Goal: Task Accomplishment & Management: Use online tool/utility

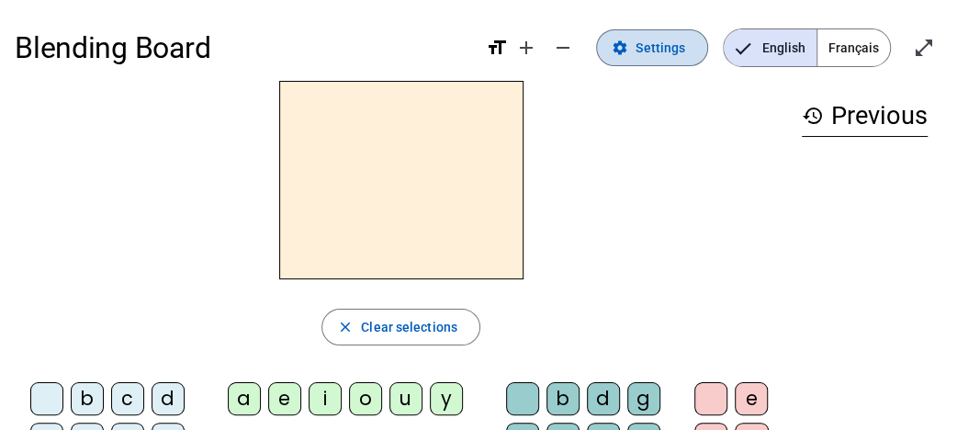
click at [652, 52] on span "Settings" at bounding box center [660, 48] width 50 height 22
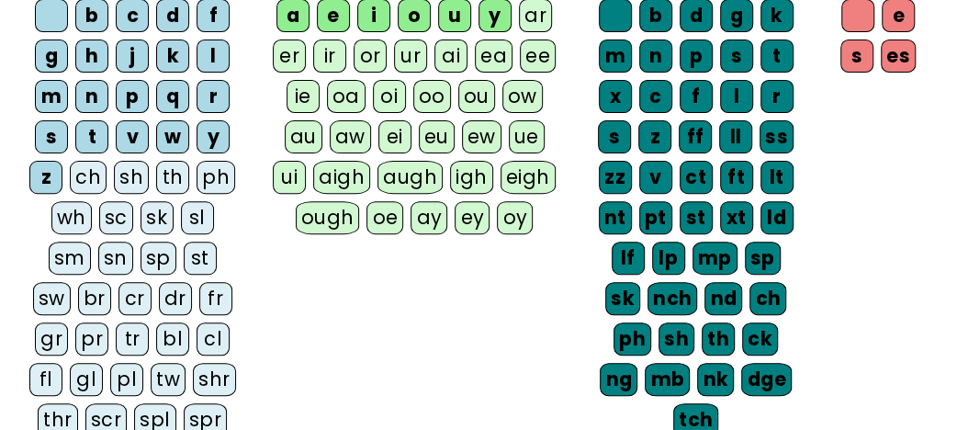
scroll to position [96, 0]
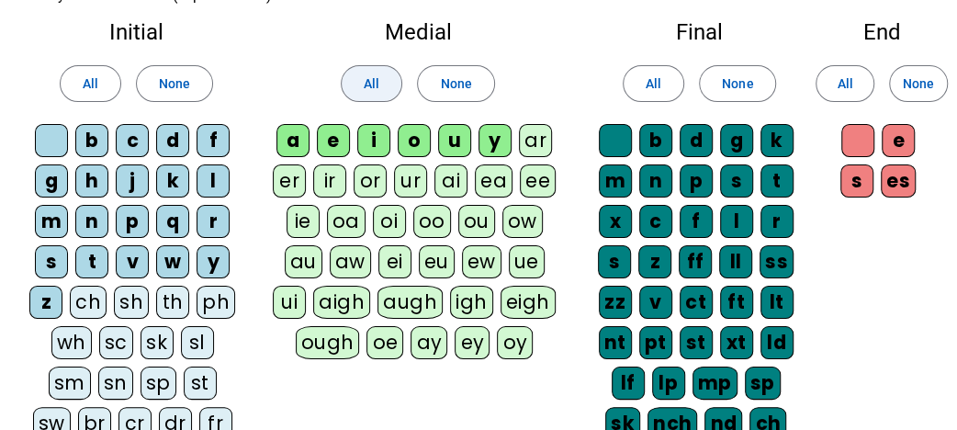
click at [369, 76] on span "All" at bounding box center [372, 84] width 16 height 22
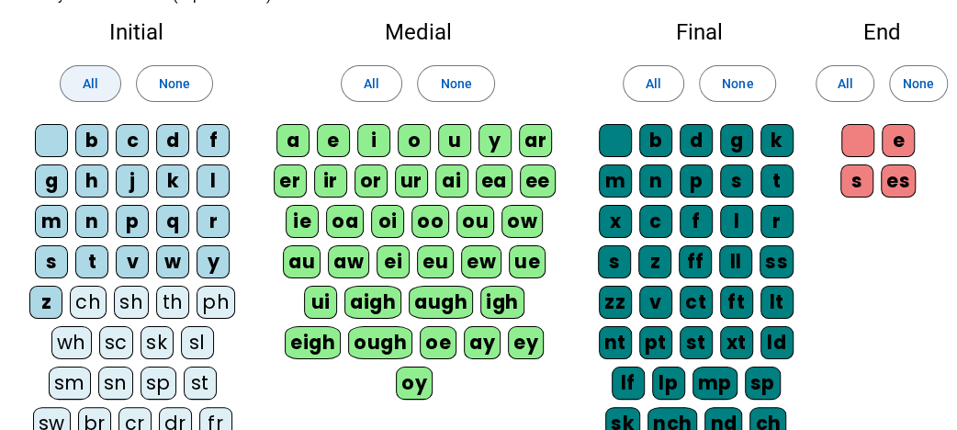
click at [96, 80] on span "All" at bounding box center [91, 84] width 16 height 22
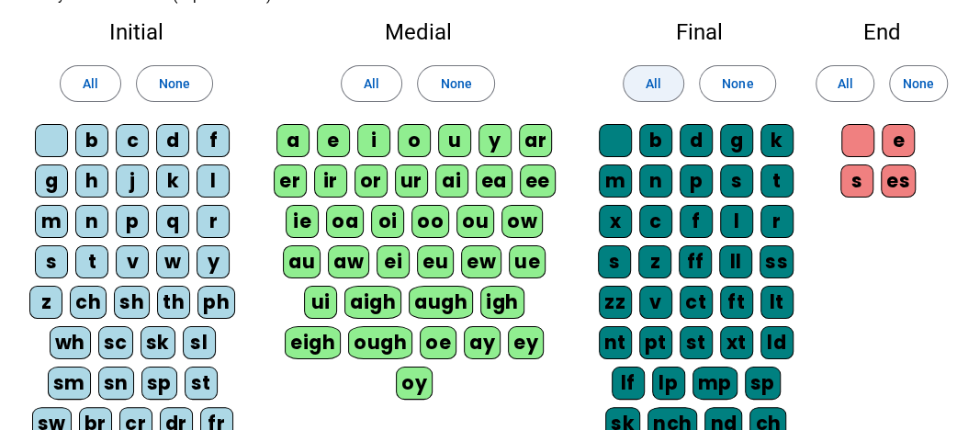
click at [639, 84] on span at bounding box center [653, 84] width 60 height 44
click at [862, 88] on span at bounding box center [844, 84] width 57 height 44
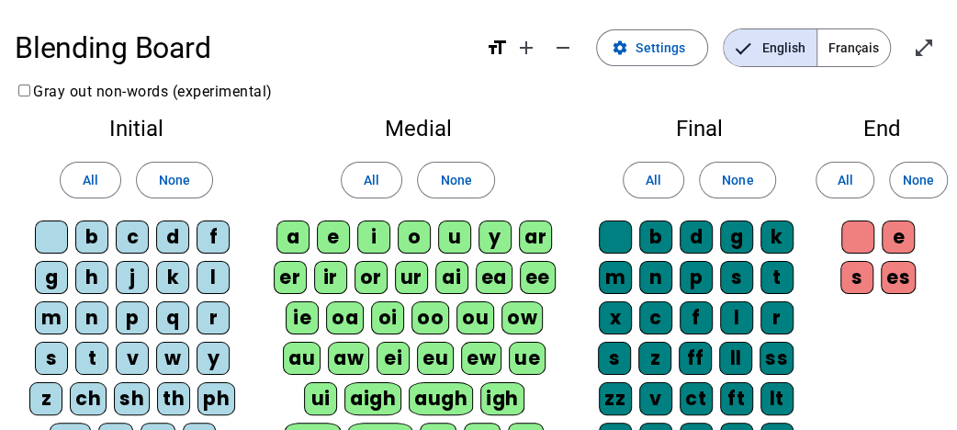
scroll to position [485, 0]
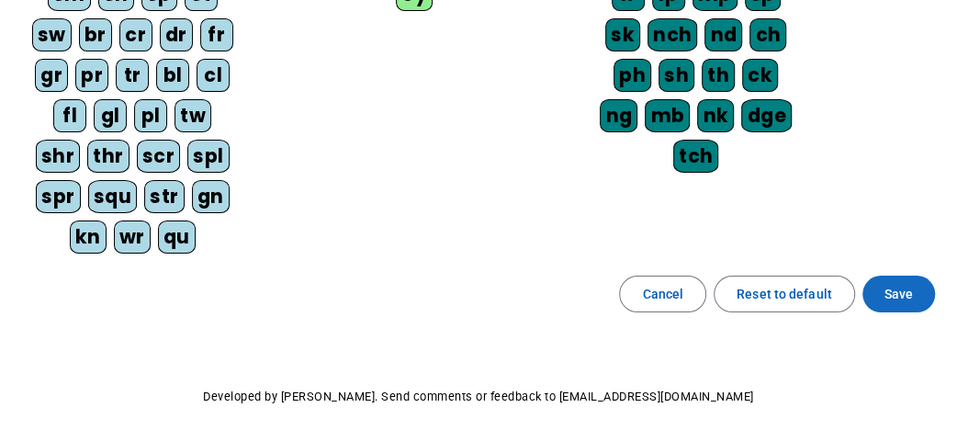
click at [902, 283] on span "Save" at bounding box center [898, 294] width 28 height 22
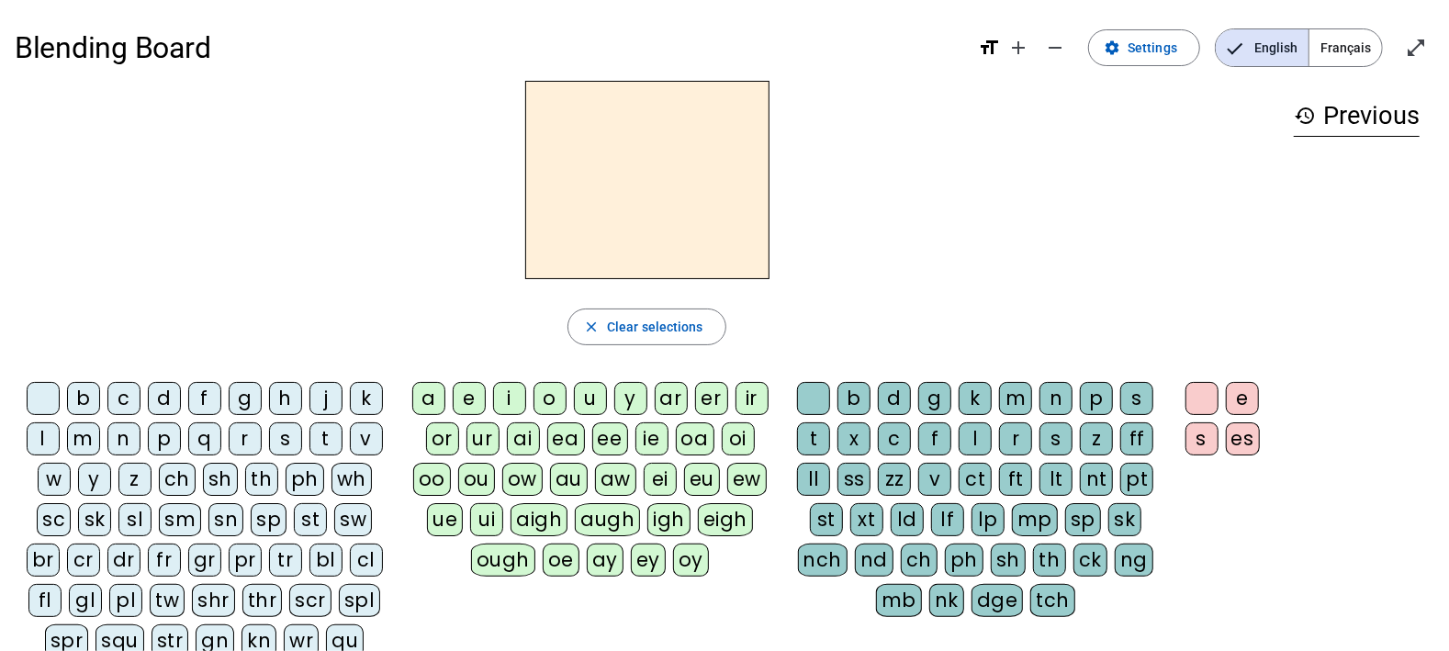
click at [436, 394] on div "a" at bounding box center [428, 398] width 33 height 33
click at [1063, 394] on div "n" at bounding box center [1055, 398] width 33 height 33
click at [1011, 398] on div "m" at bounding box center [1015, 398] width 33 height 33
click at [861, 437] on div "x" at bounding box center [853, 438] width 33 height 33
click at [833, 444] on letter-bubble "t" at bounding box center [817, 442] width 40 height 40
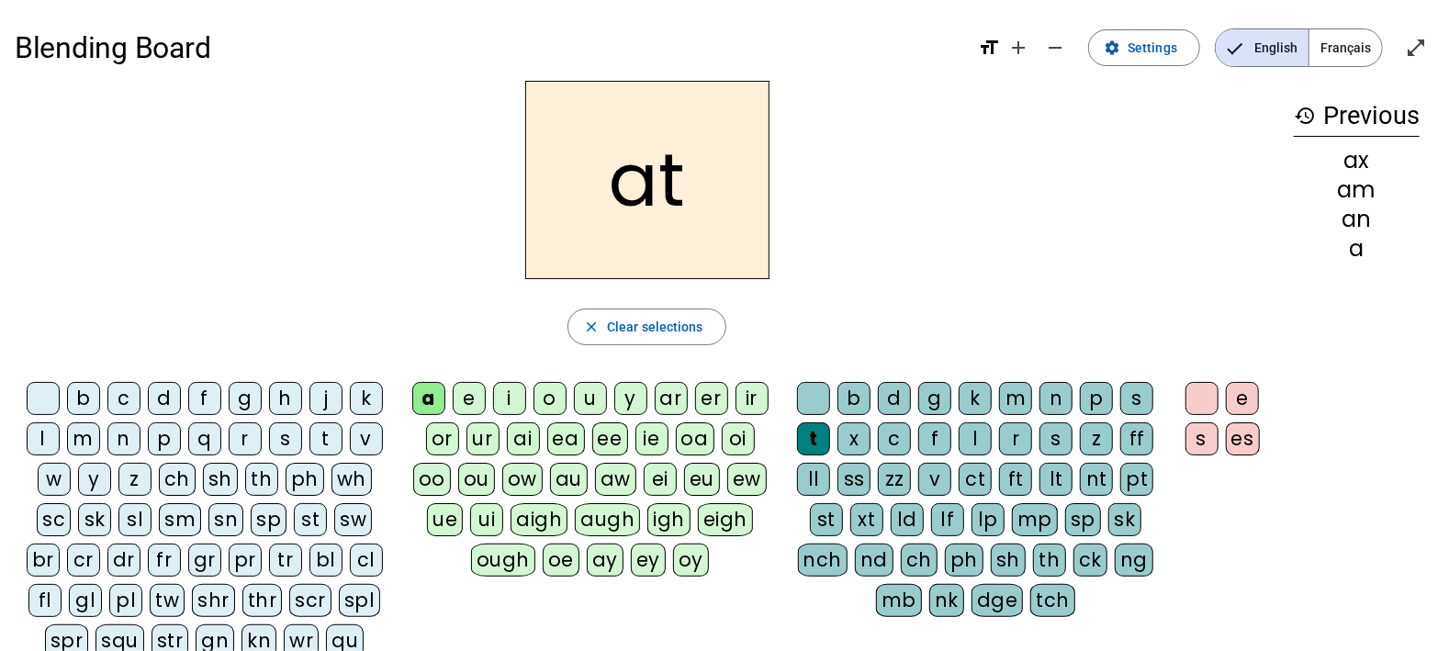
click at [824, 442] on div "t" at bounding box center [813, 438] width 33 height 33
click at [122, 398] on div "c" at bounding box center [123, 398] width 33 height 33
click at [288, 443] on div "s" at bounding box center [285, 438] width 33 height 33
click at [240, 434] on div "r" at bounding box center [245, 438] width 33 height 33
click at [1159, 439] on div "s" at bounding box center [1201, 438] width 33 height 33
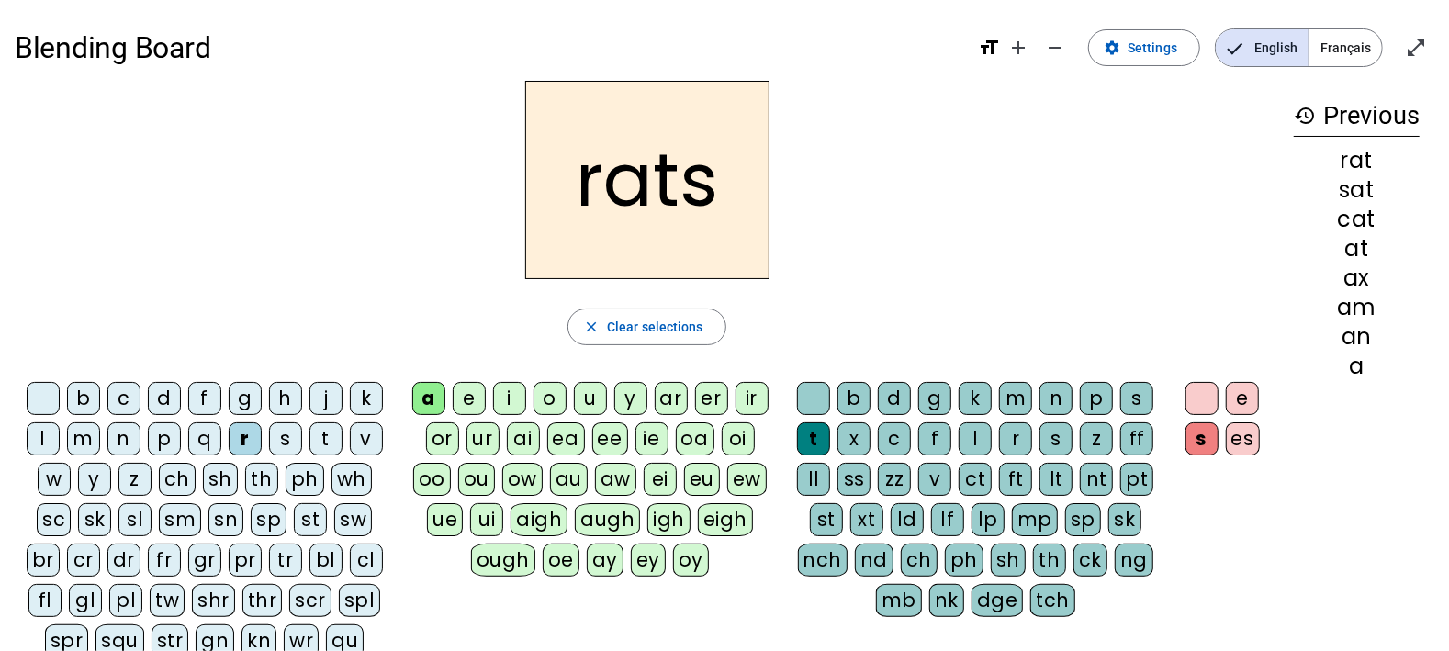
click at [89, 440] on div "m" at bounding box center [83, 438] width 33 height 33
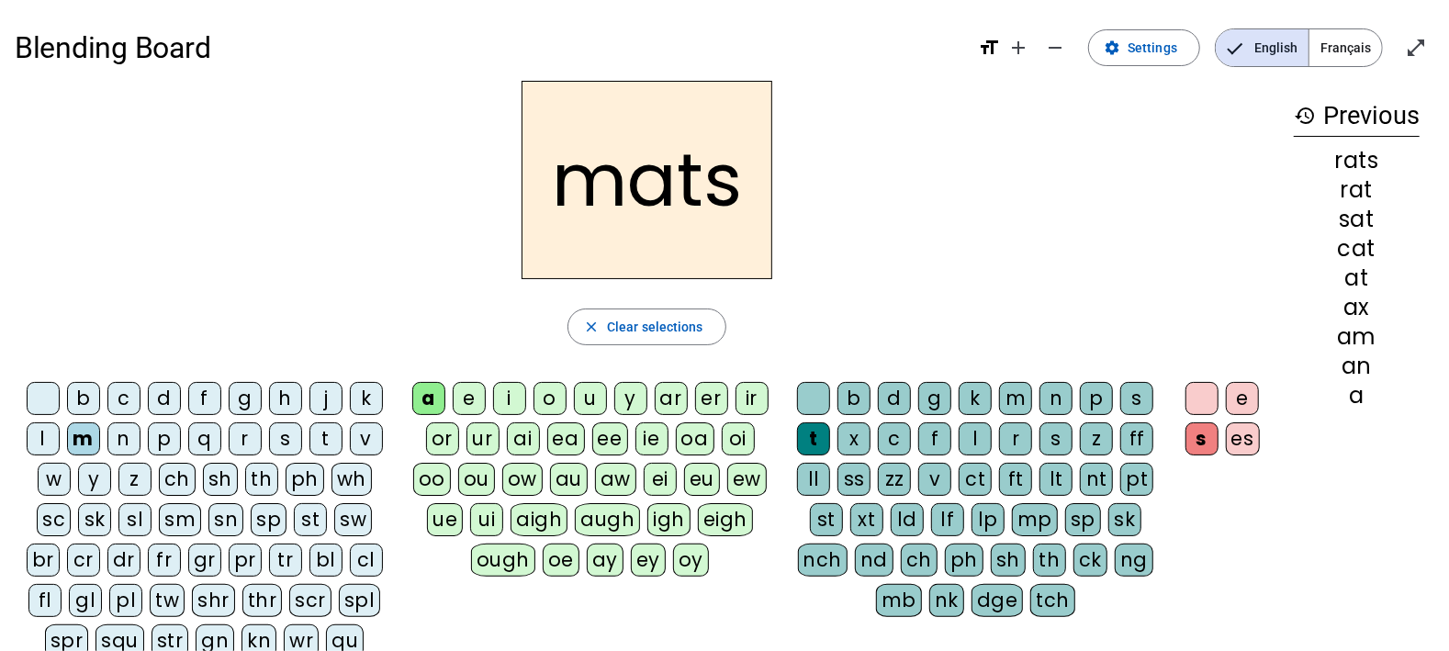
click at [124, 395] on div "c" at bounding box center [123, 398] width 33 height 33
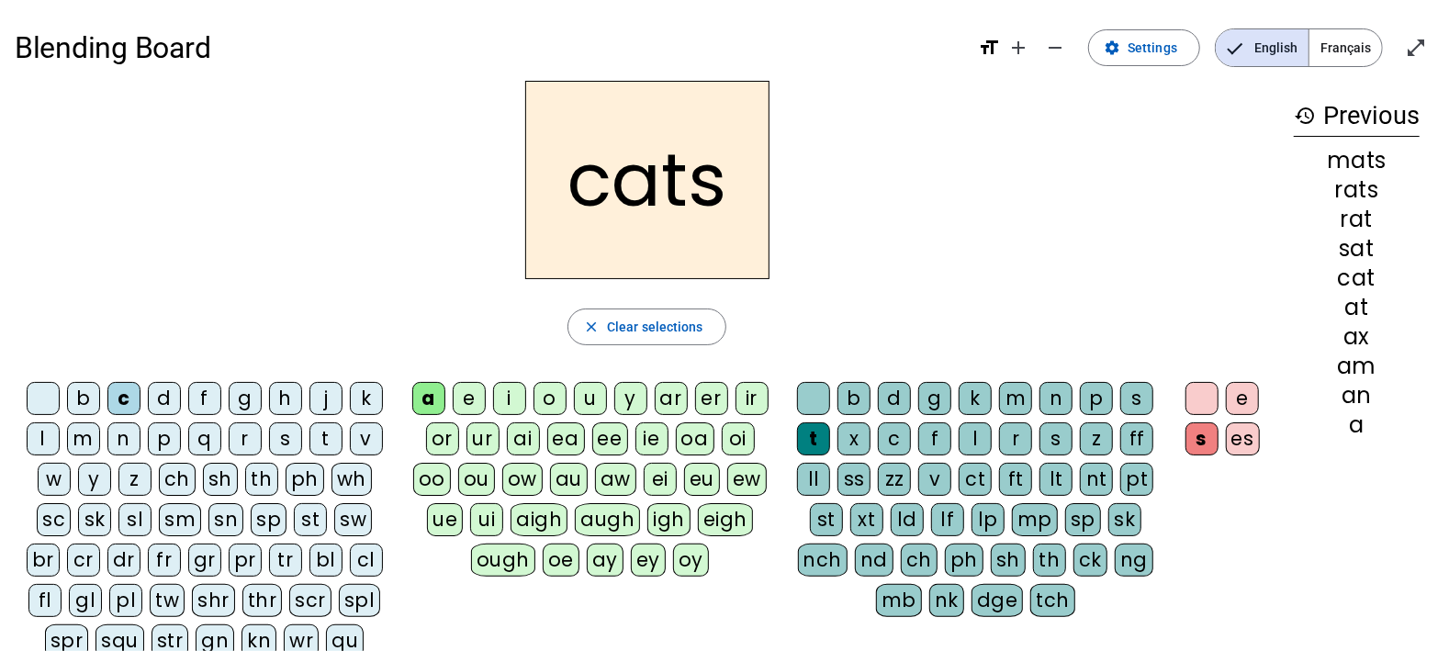
click at [1084, 387] on div "p" at bounding box center [1096, 398] width 33 height 33
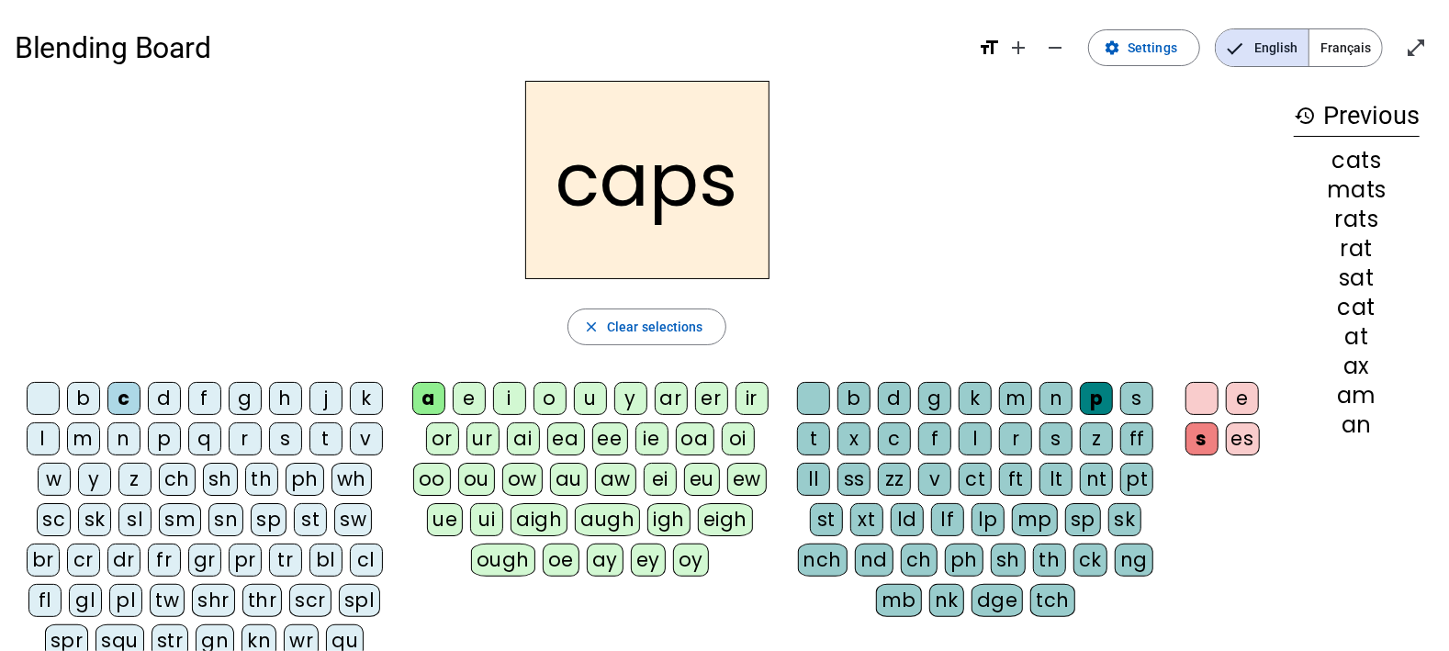
click at [126, 437] on div "n" at bounding box center [123, 438] width 33 height 33
click at [1159, 396] on div at bounding box center [1201, 398] width 33 height 33
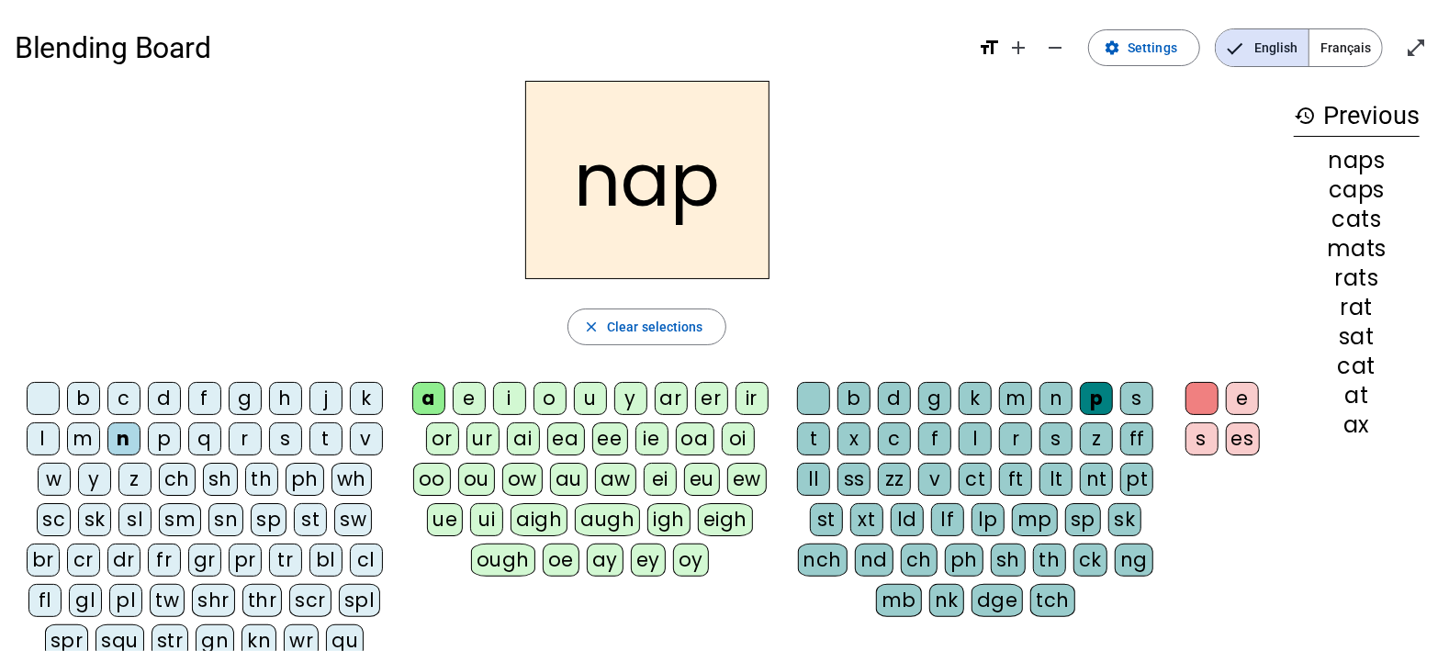
click at [227, 520] on div "sn" at bounding box center [225, 519] width 35 height 33
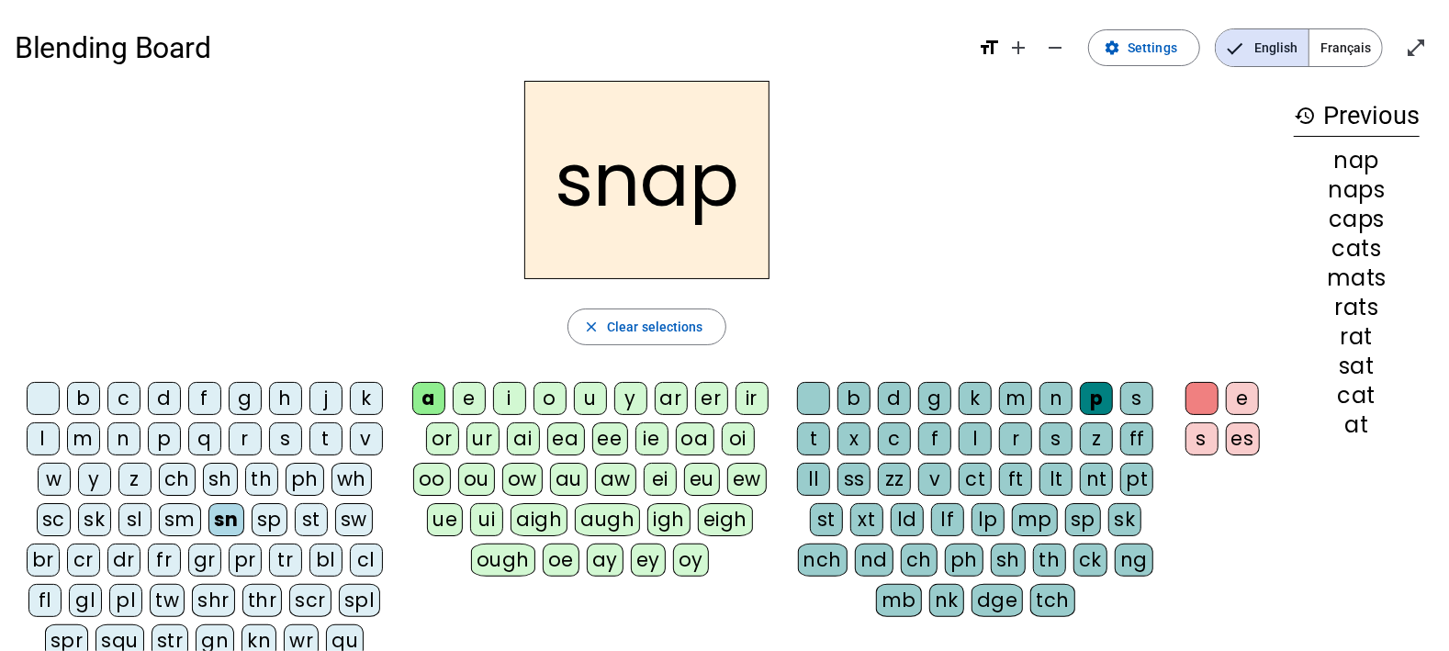
click at [137, 520] on div "sl" at bounding box center [134, 519] width 33 height 33
